Goal: Information Seeking & Learning: Learn about a topic

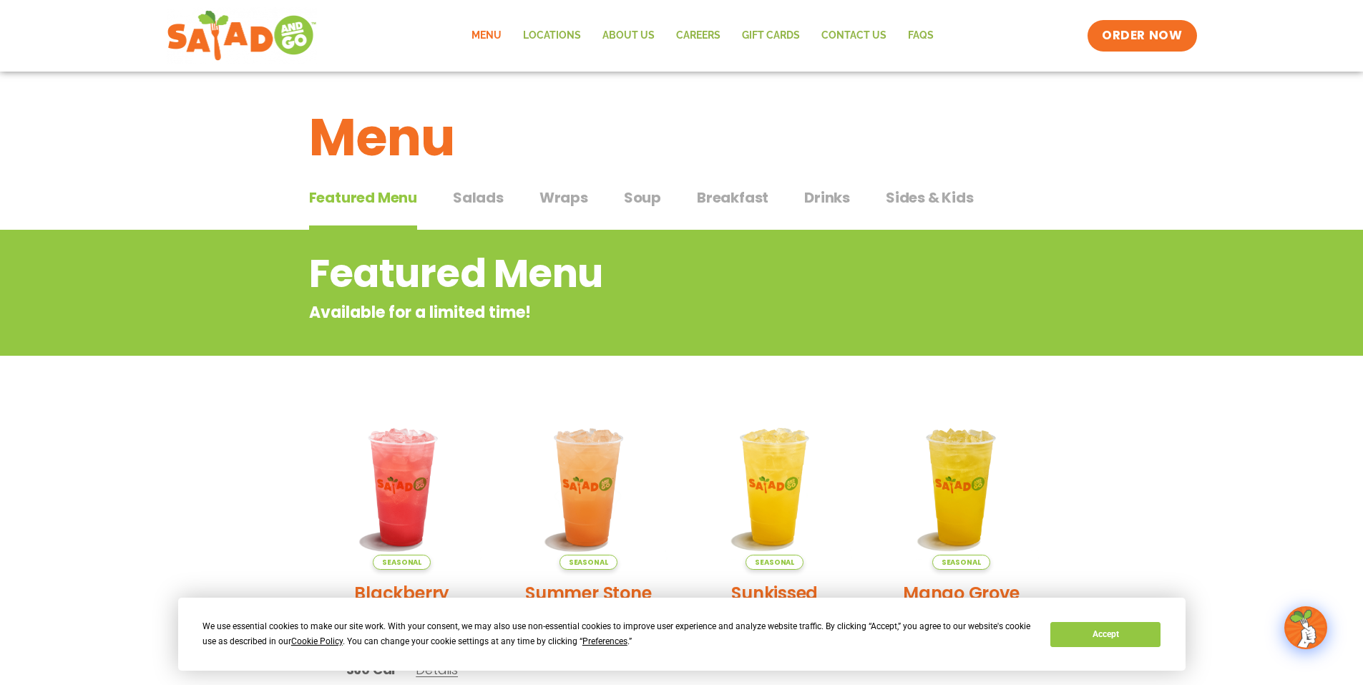
click at [471, 190] on span "Salads" at bounding box center [478, 197] width 51 height 21
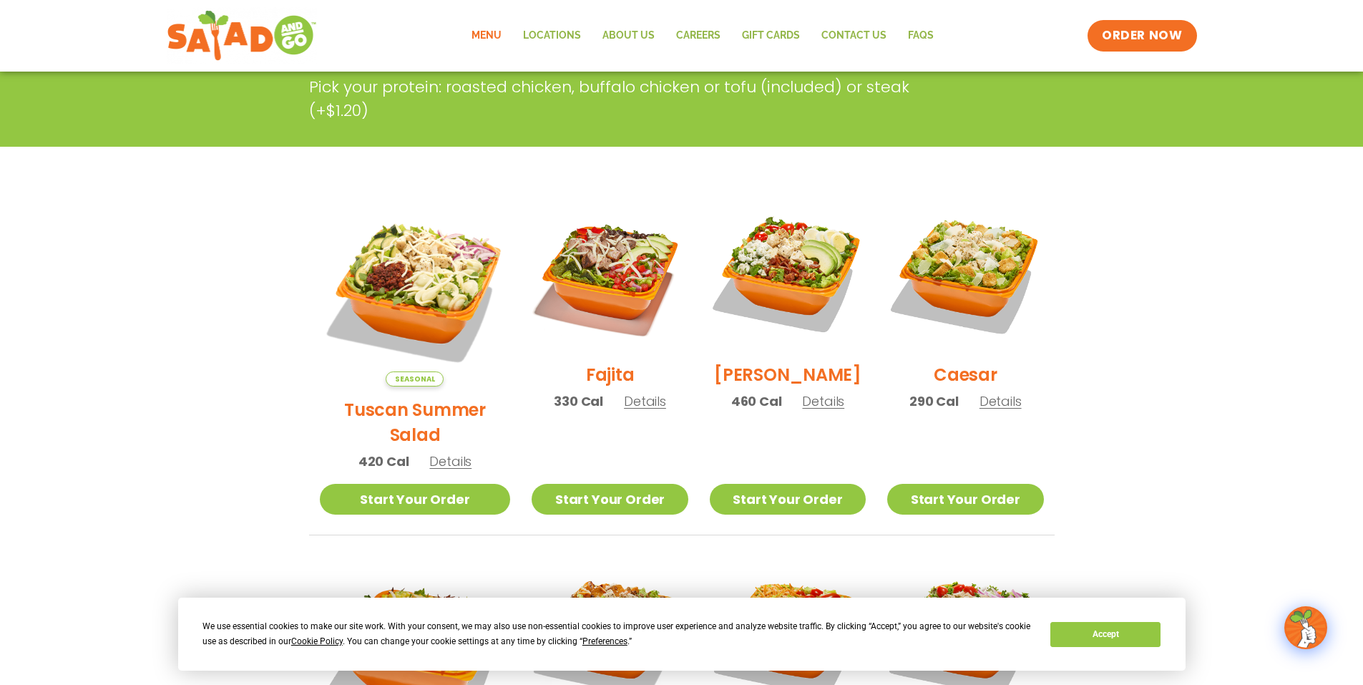
scroll to position [215, 0]
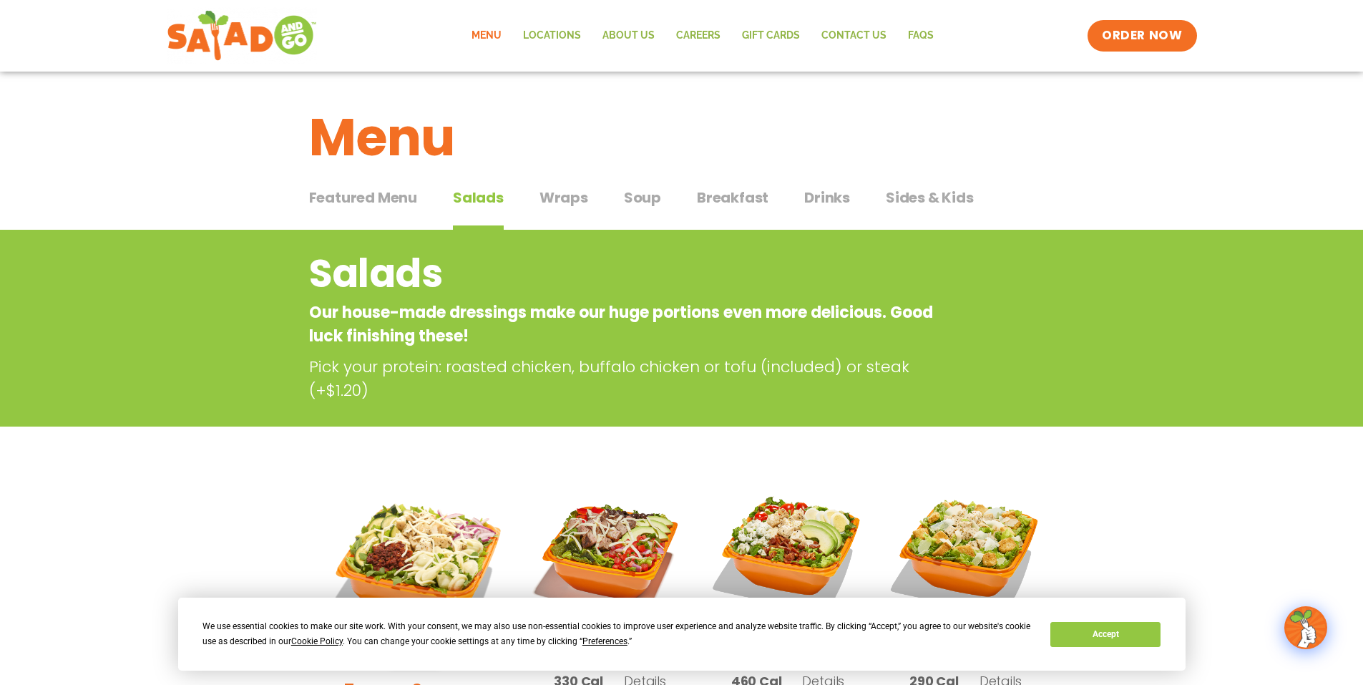
click at [542, 199] on span "Wraps" at bounding box center [564, 197] width 49 height 21
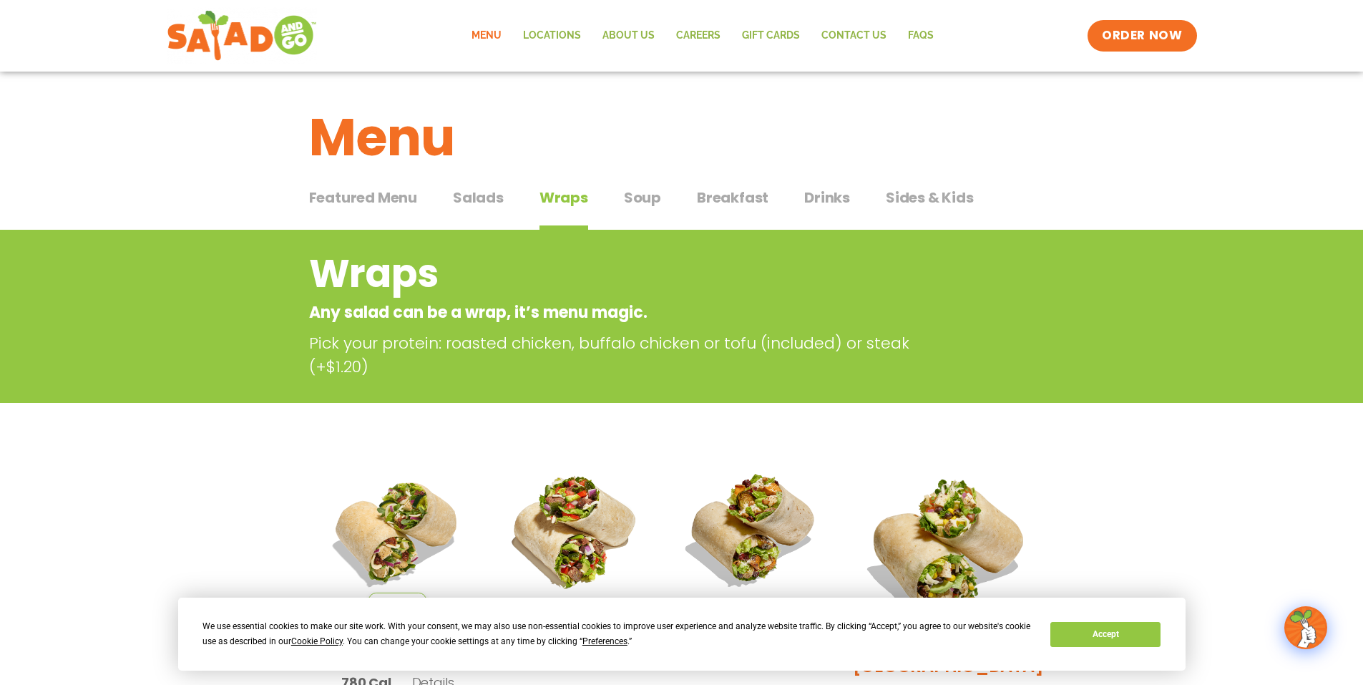
click at [645, 200] on span "Soup" at bounding box center [642, 197] width 37 height 21
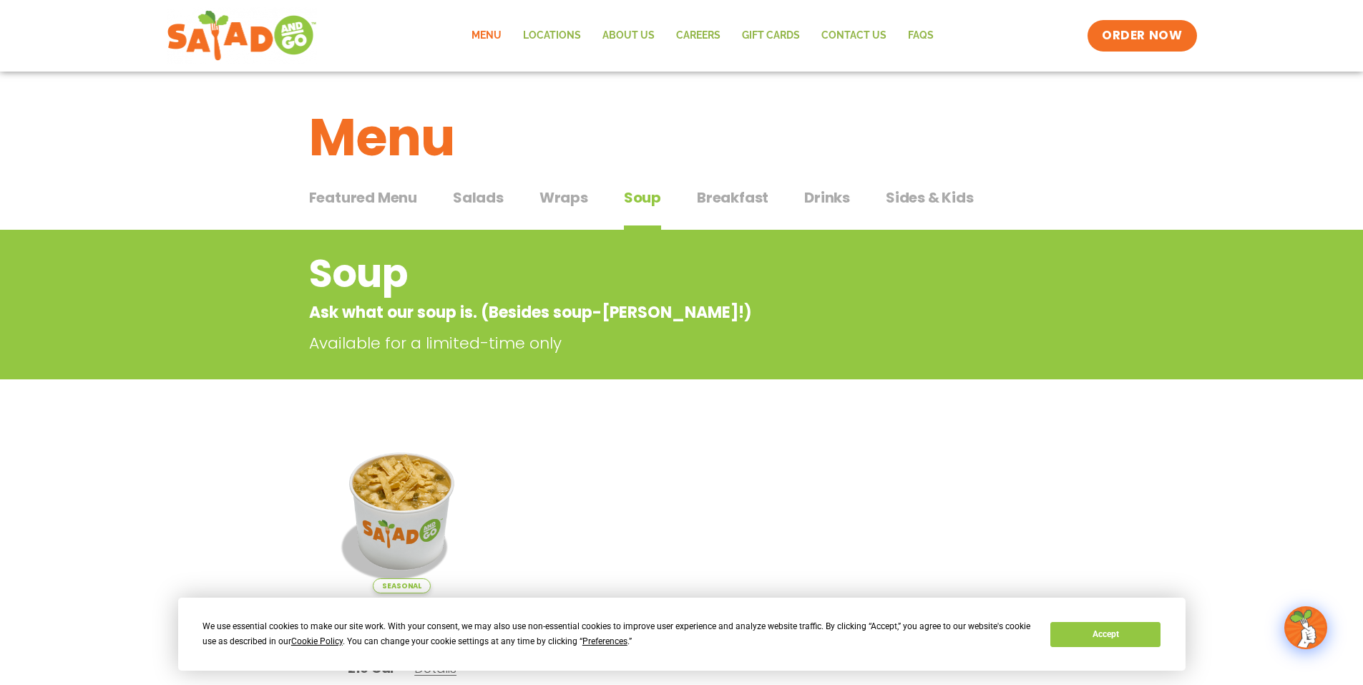
click at [731, 196] on span "Breakfast" at bounding box center [733, 197] width 72 height 21
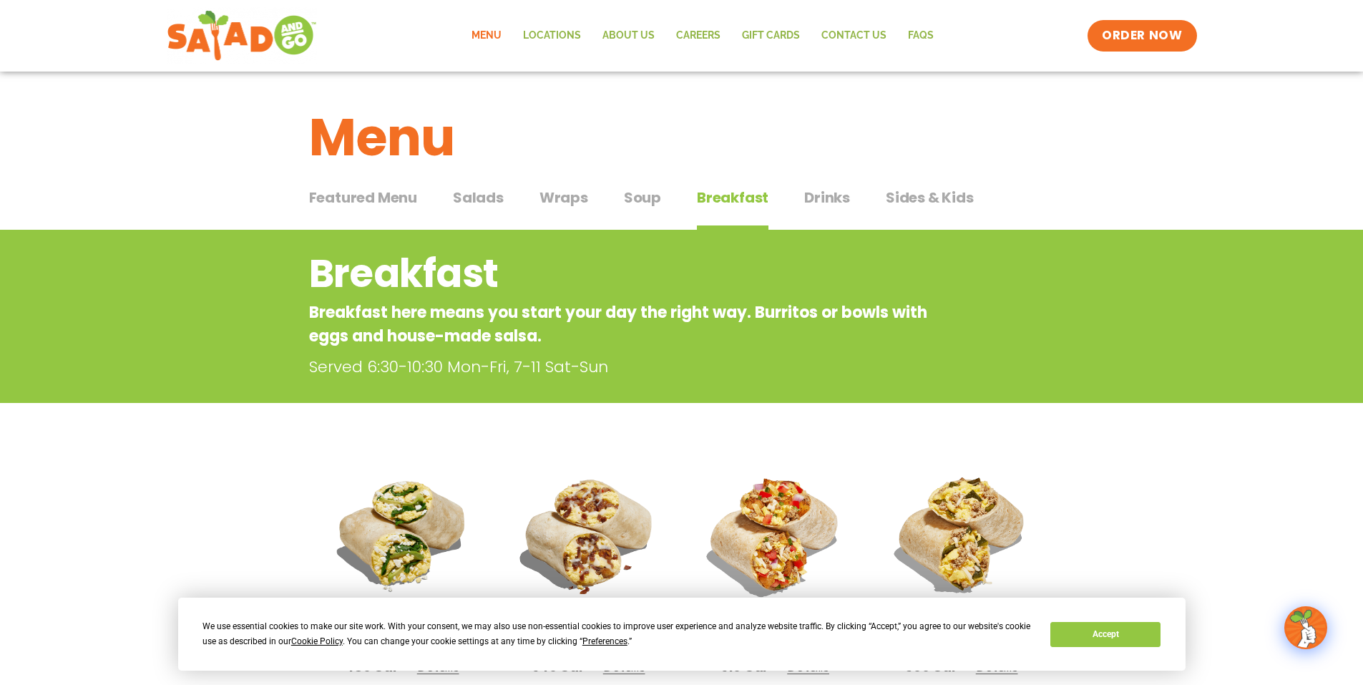
click at [831, 198] on span "Drinks" at bounding box center [827, 197] width 46 height 21
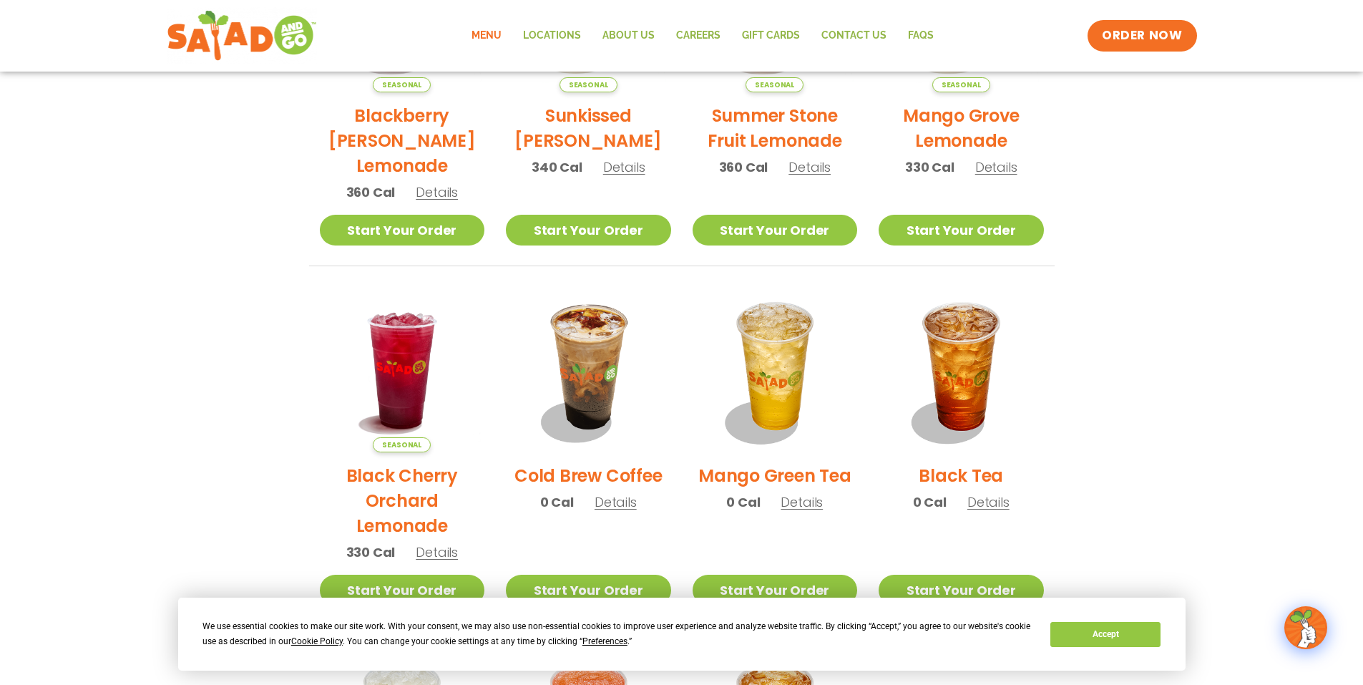
scroll to position [573, 0]
